Goal: Navigation & Orientation: Find specific page/section

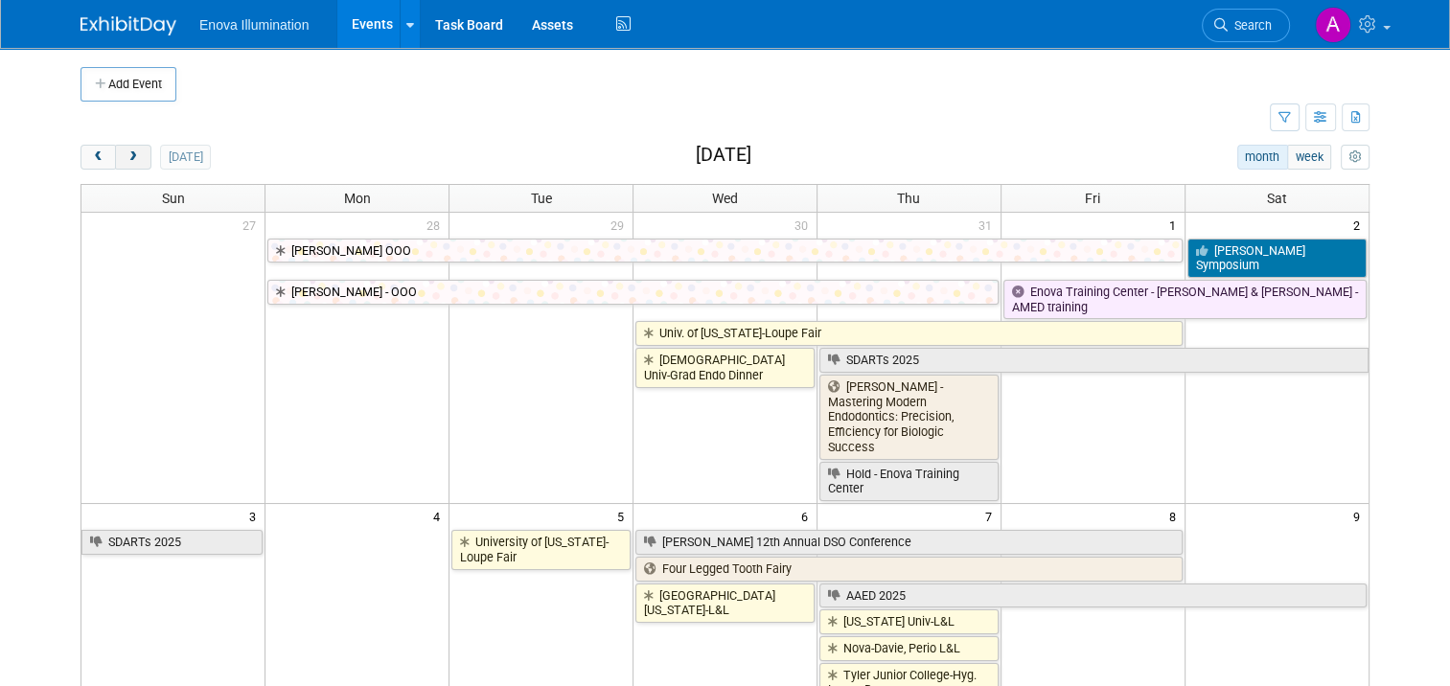
click at [126, 157] on span "next" at bounding box center [133, 157] width 14 height 12
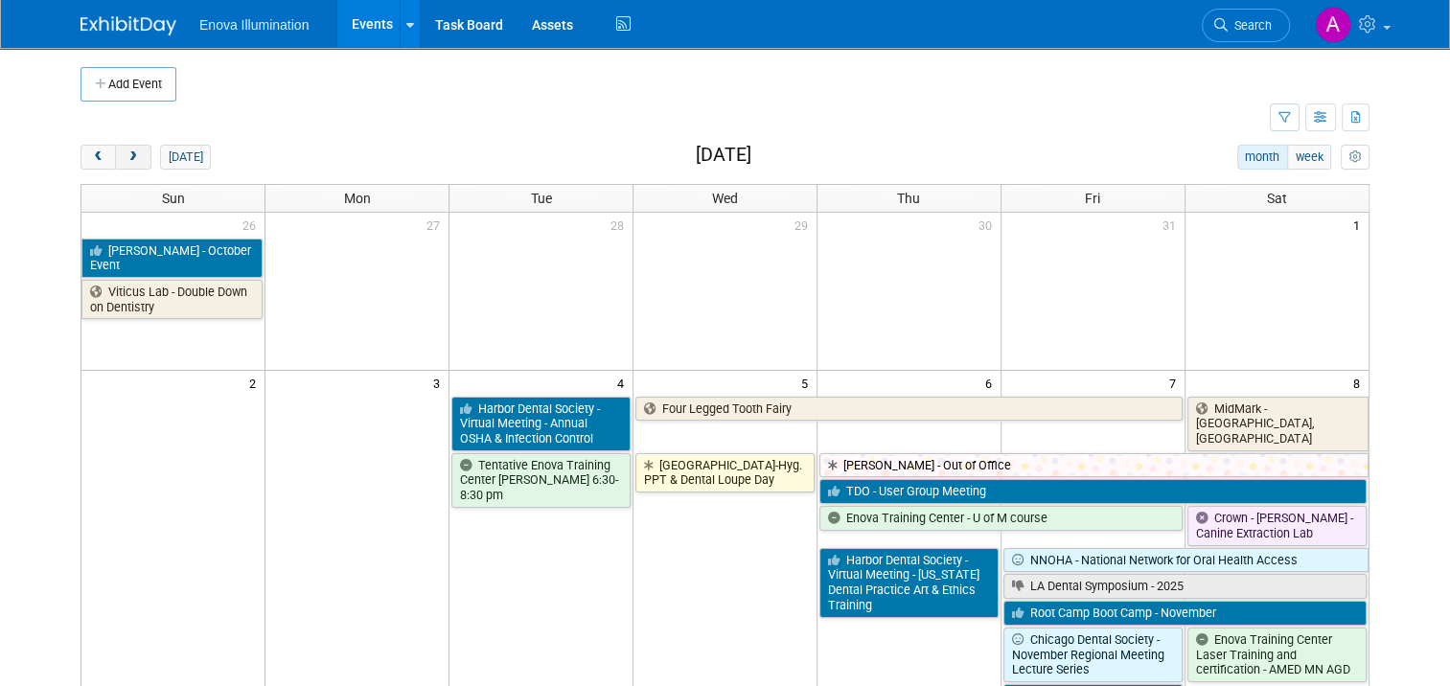
click at [126, 157] on span "next" at bounding box center [133, 157] width 14 height 12
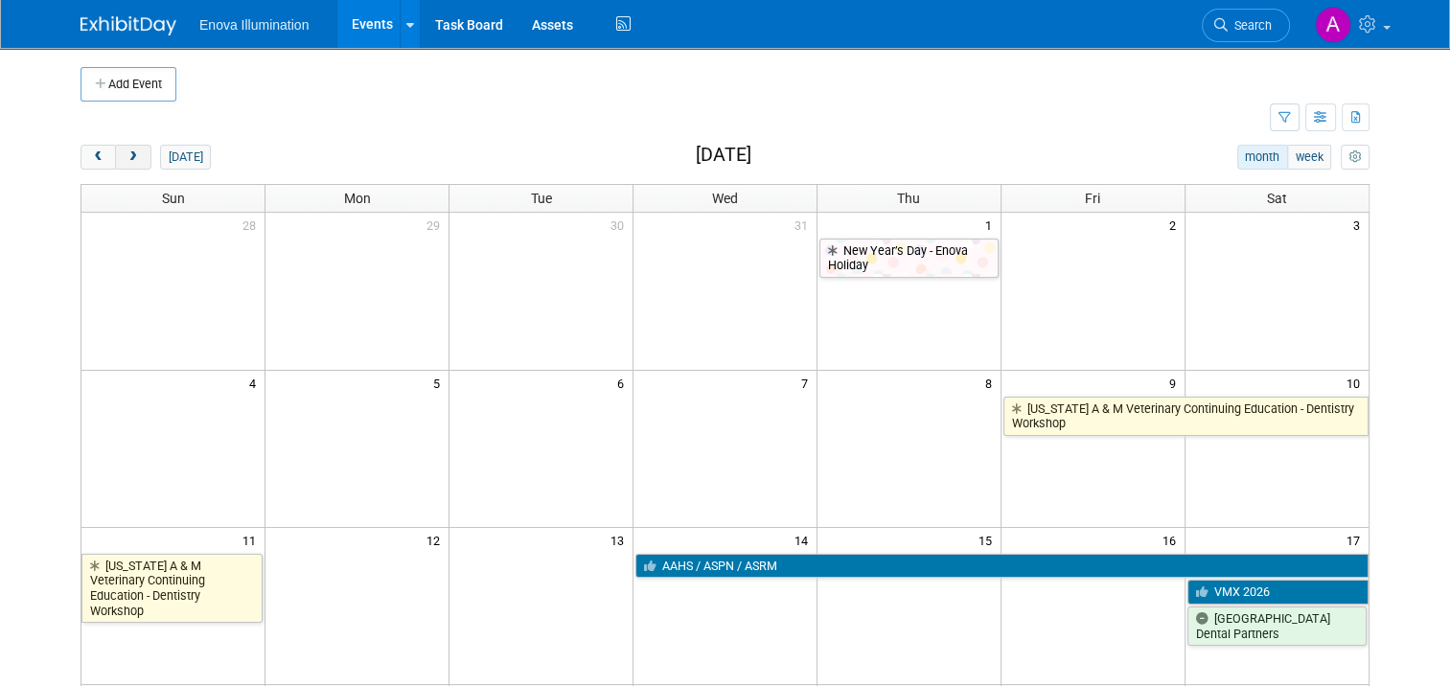
click at [126, 157] on span "next" at bounding box center [133, 157] width 14 height 12
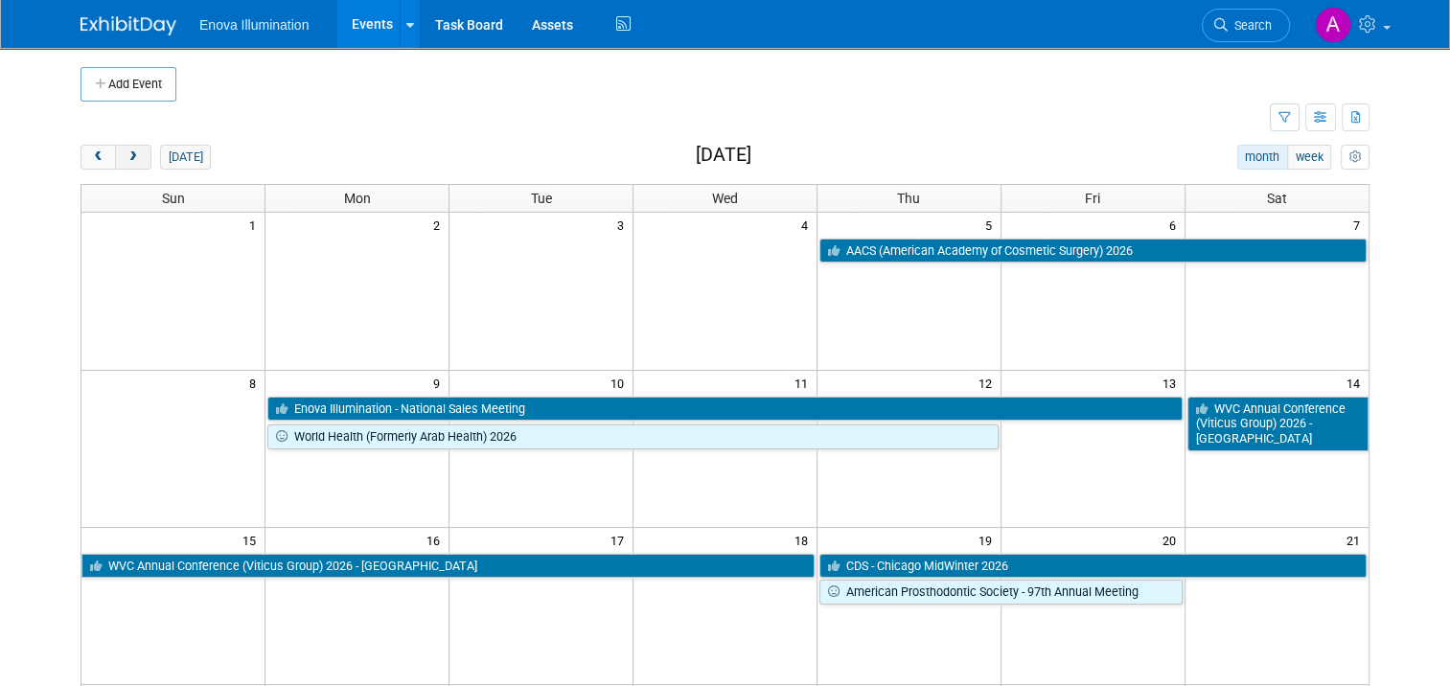
click at [126, 157] on span "next" at bounding box center [133, 157] width 14 height 12
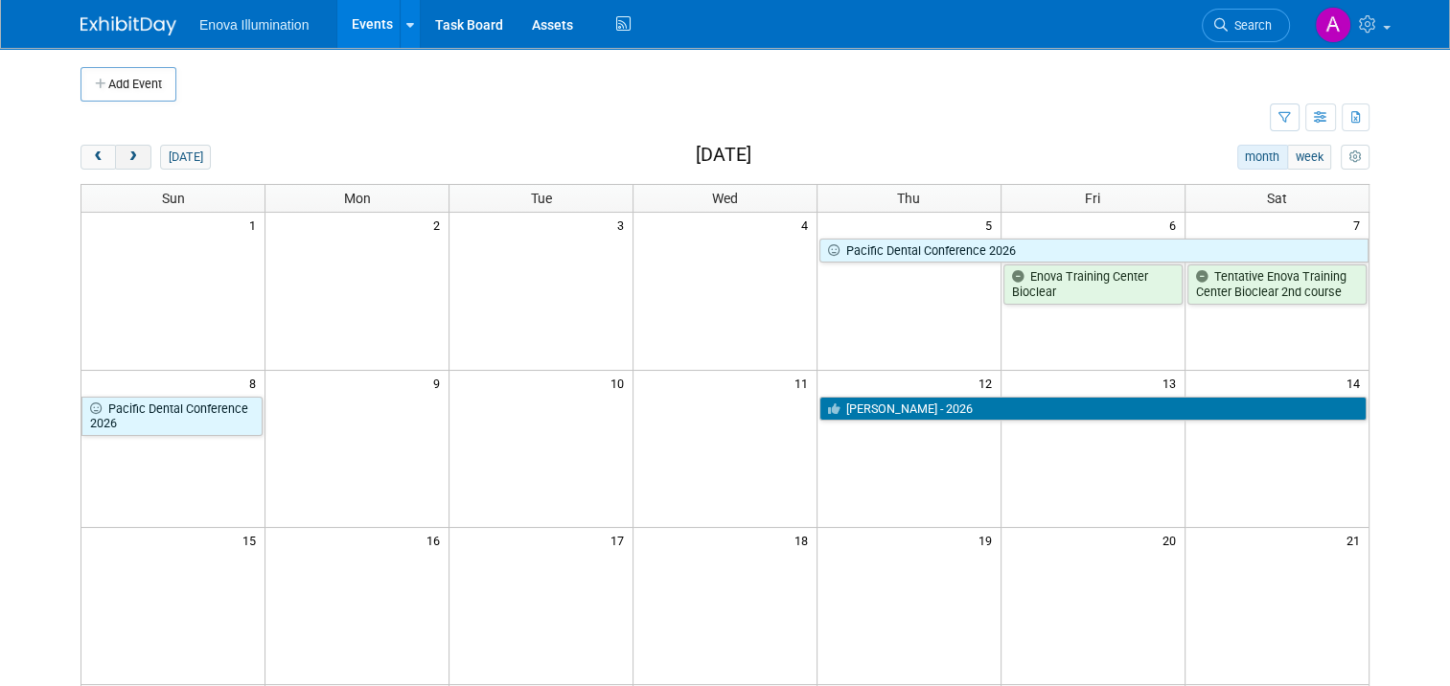
click at [126, 157] on span "next" at bounding box center [133, 157] width 14 height 12
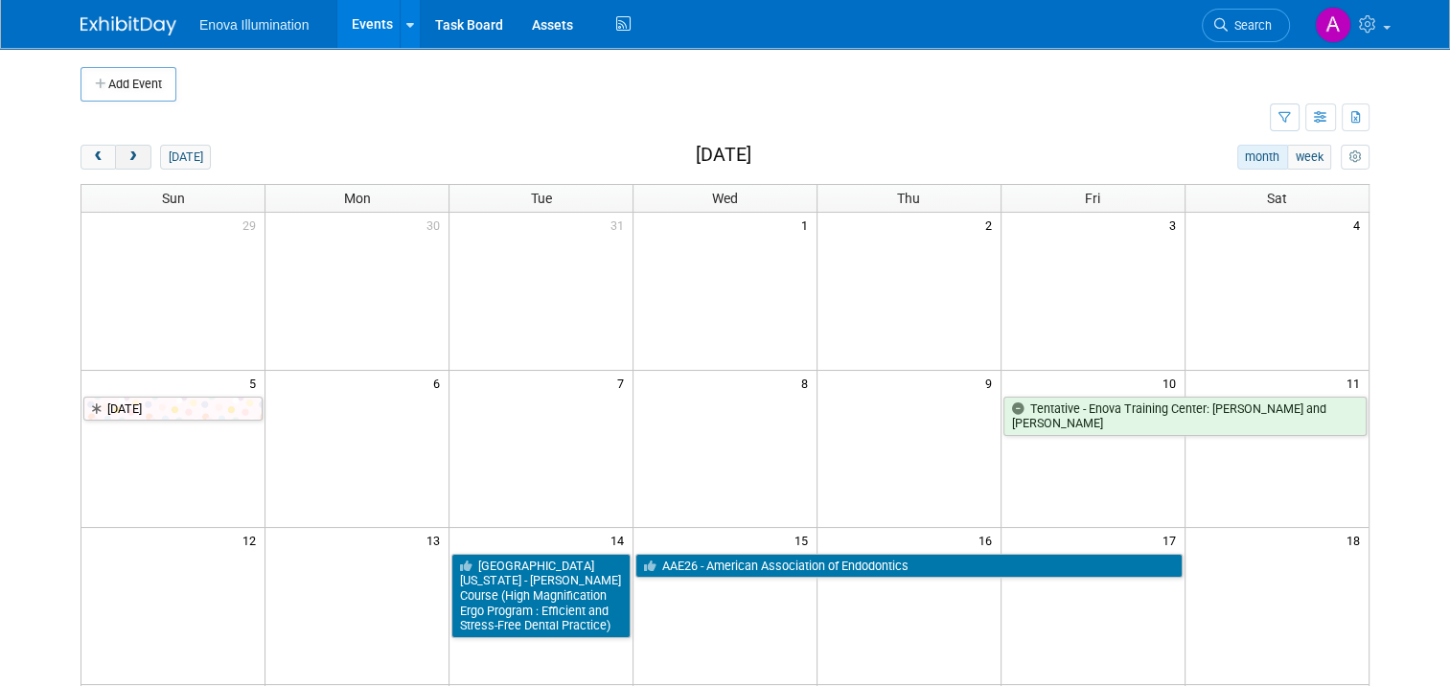
click at [126, 157] on span "next" at bounding box center [133, 157] width 14 height 12
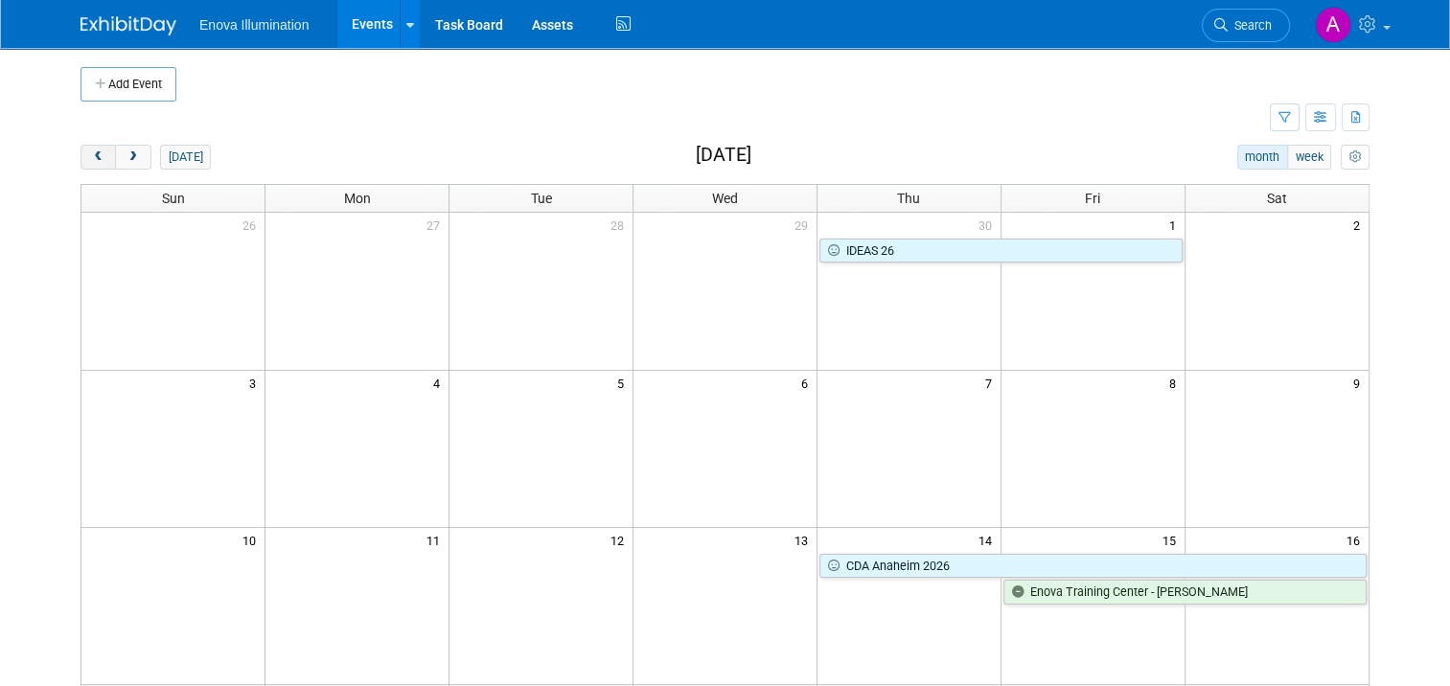
click at [94, 152] on button "prev" at bounding box center [98, 157] width 35 height 25
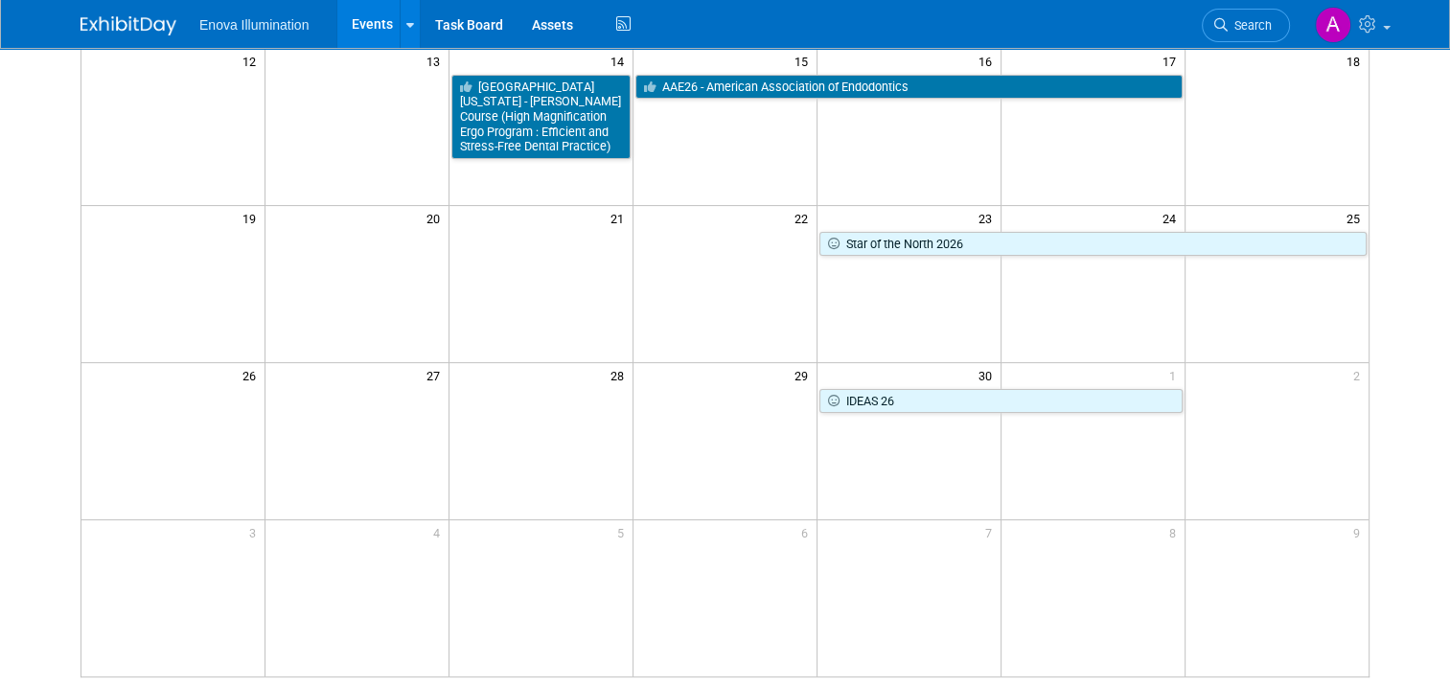
scroll to position [383, 0]
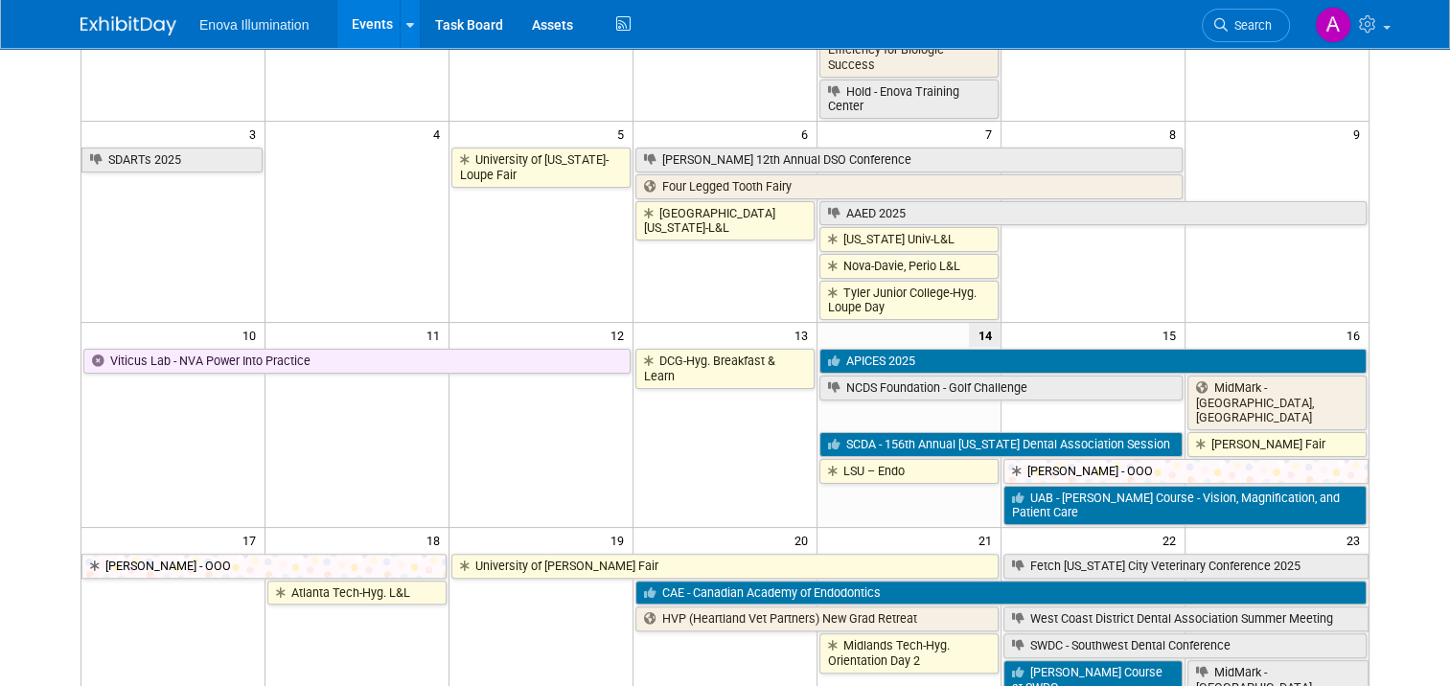
scroll to position [383, 0]
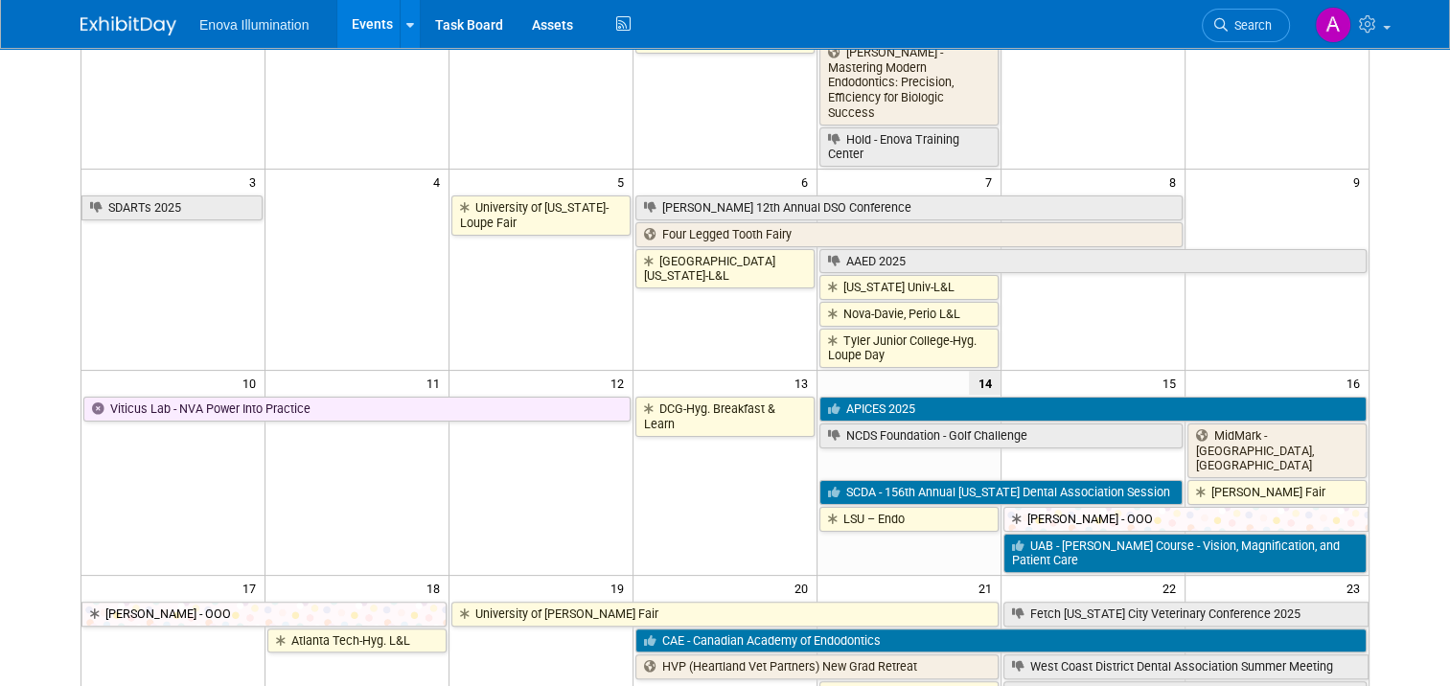
scroll to position [0, 0]
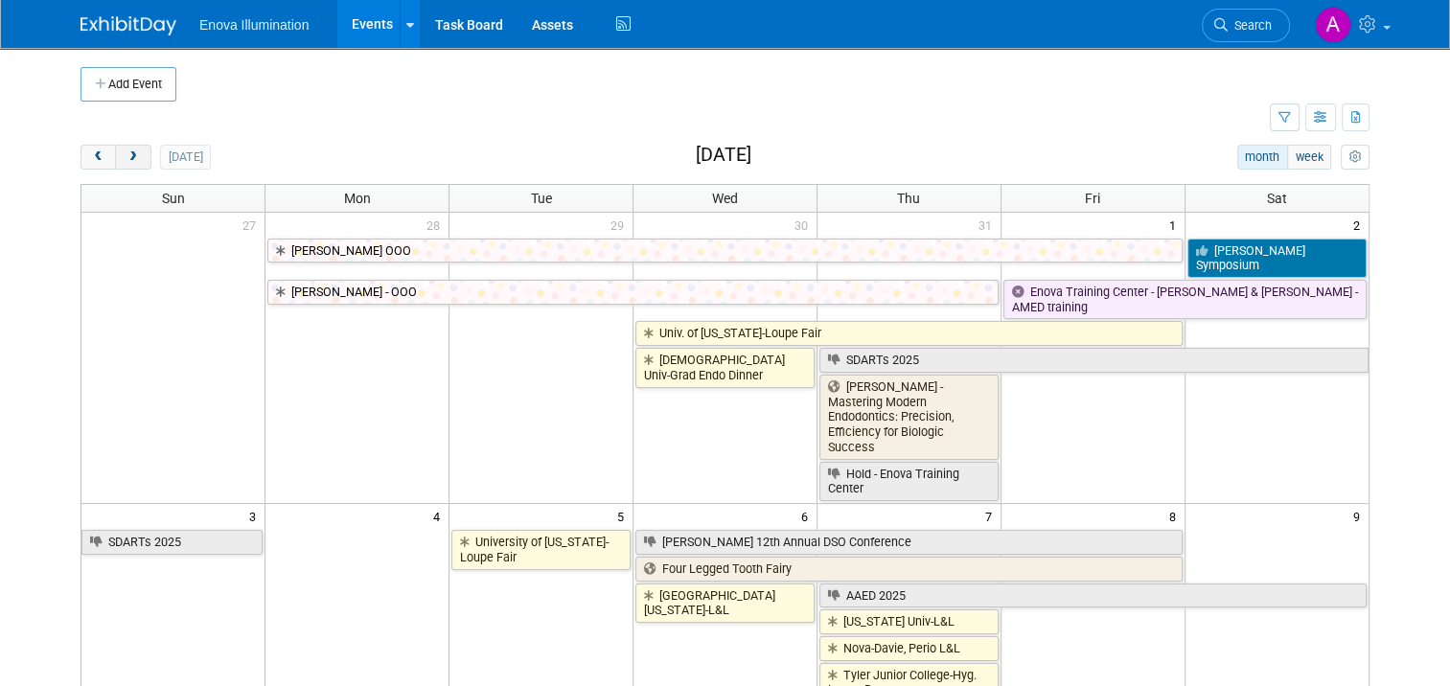
click at [117, 165] on button "next" at bounding box center [132, 157] width 35 height 25
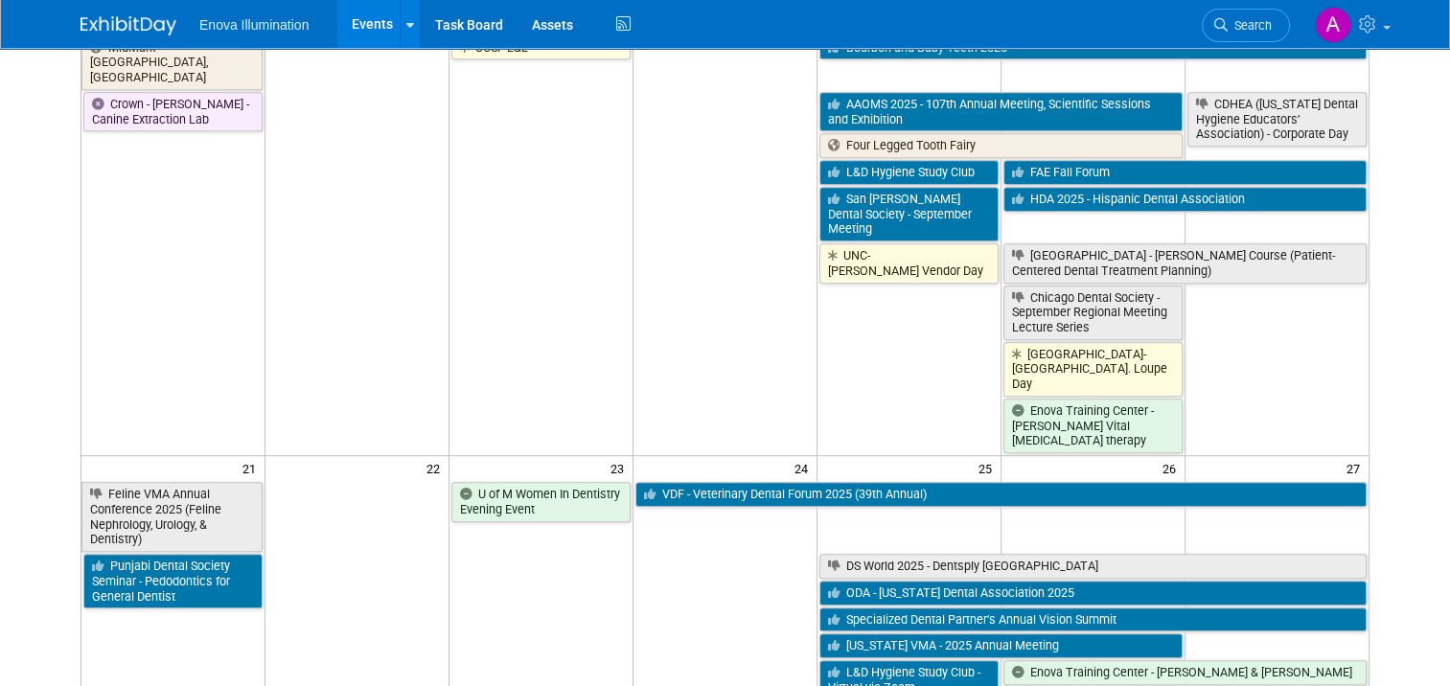
scroll to position [958, 0]
